Goal: Task Accomplishment & Management: Manage account settings

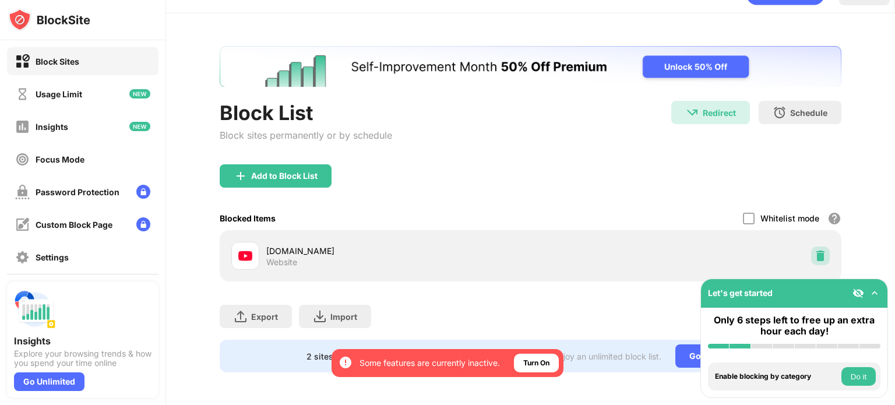
scroll to position [35, 0]
click at [818, 246] on div at bounding box center [820, 255] width 19 height 19
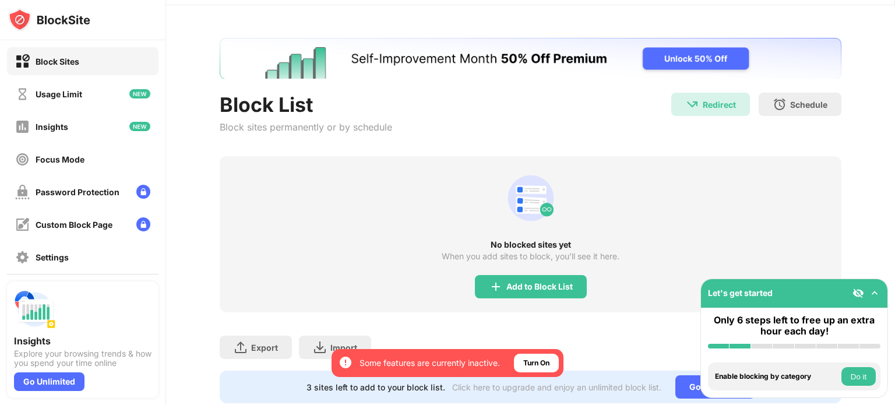
scroll to position [0, 0]
click at [492, 286] on img at bounding box center [496, 287] width 14 height 14
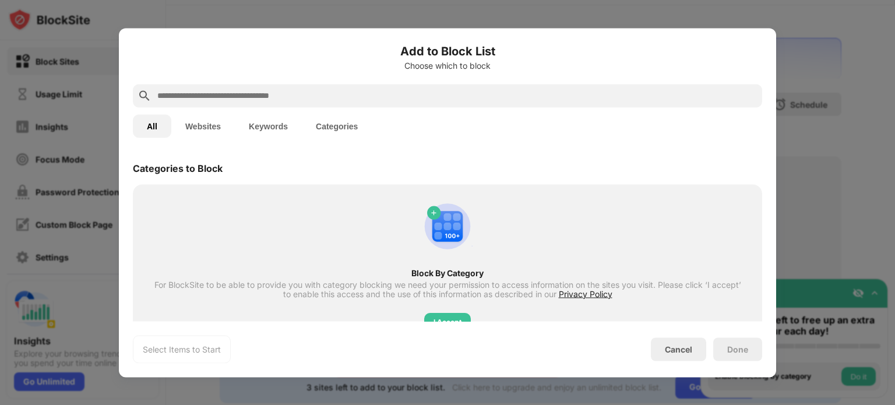
click at [286, 104] on div at bounding box center [447, 95] width 629 height 23
click at [282, 95] on input "text" at bounding box center [456, 96] width 601 height 14
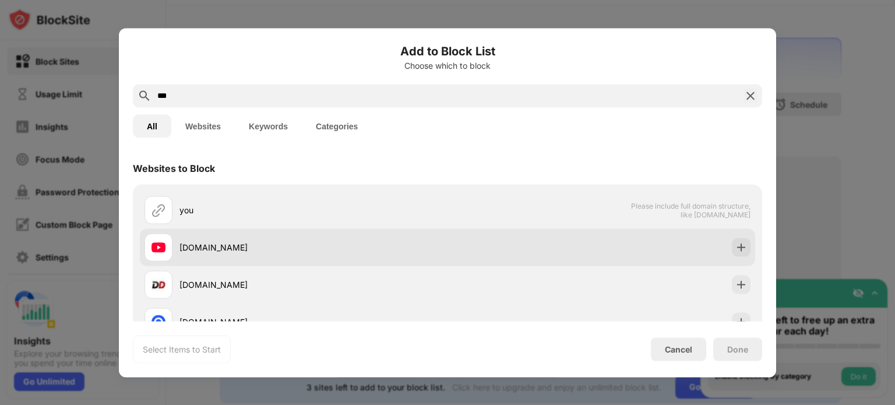
type input "***"
click at [312, 242] on div "[DOMAIN_NAME]" at bounding box center [313, 247] width 268 height 12
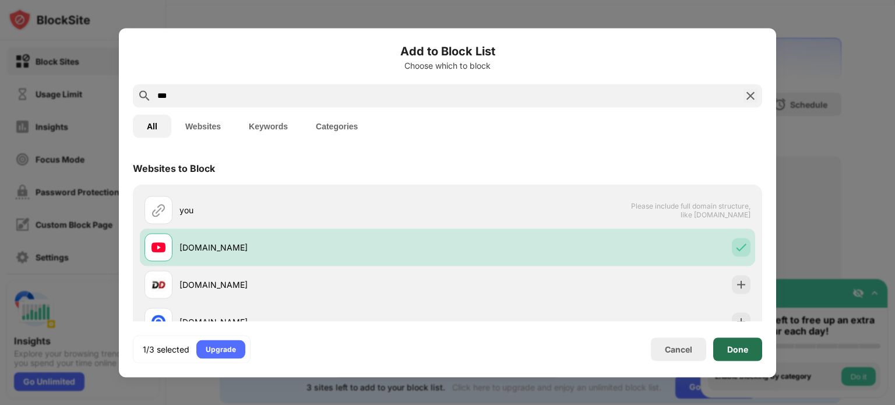
click at [746, 356] on div "Done" at bounding box center [737, 348] width 49 height 23
